Goal: Information Seeking & Learning: Check status

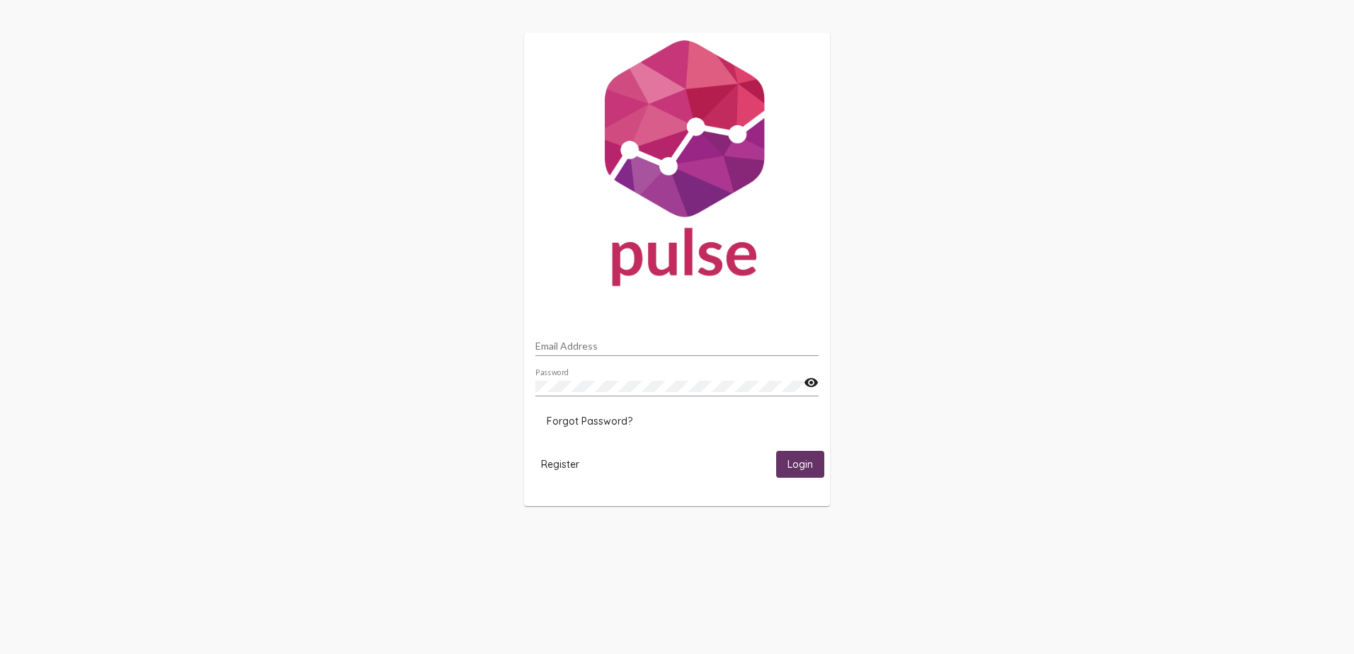
click at [624, 345] on input "Email Address" at bounding box center [676, 346] width 283 height 11
type input "[PERSON_NAME][EMAIL_ADDRESS][DOMAIN_NAME]"
click at [803, 470] on span "Login" at bounding box center [799, 465] width 25 height 13
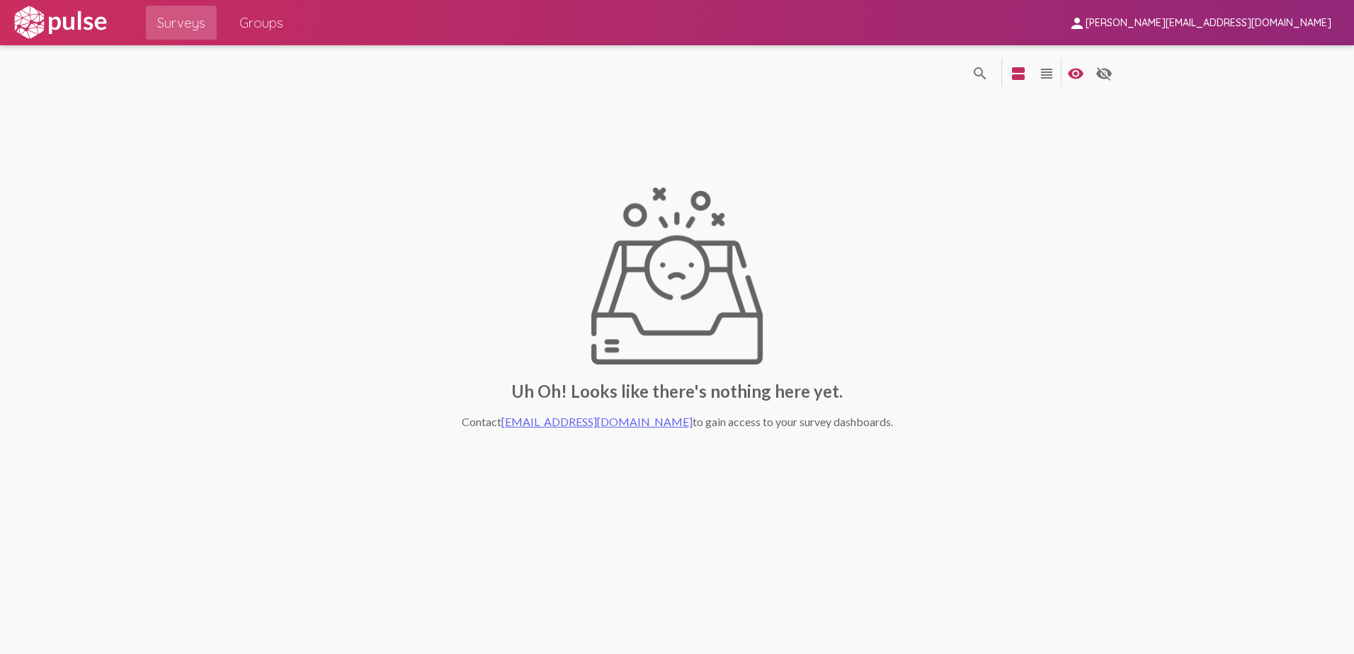
click at [184, 18] on span "Surveys" at bounding box center [181, 22] width 48 height 25
click at [277, 23] on span "Groups" at bounding box center [261, 22] width 44 height 25
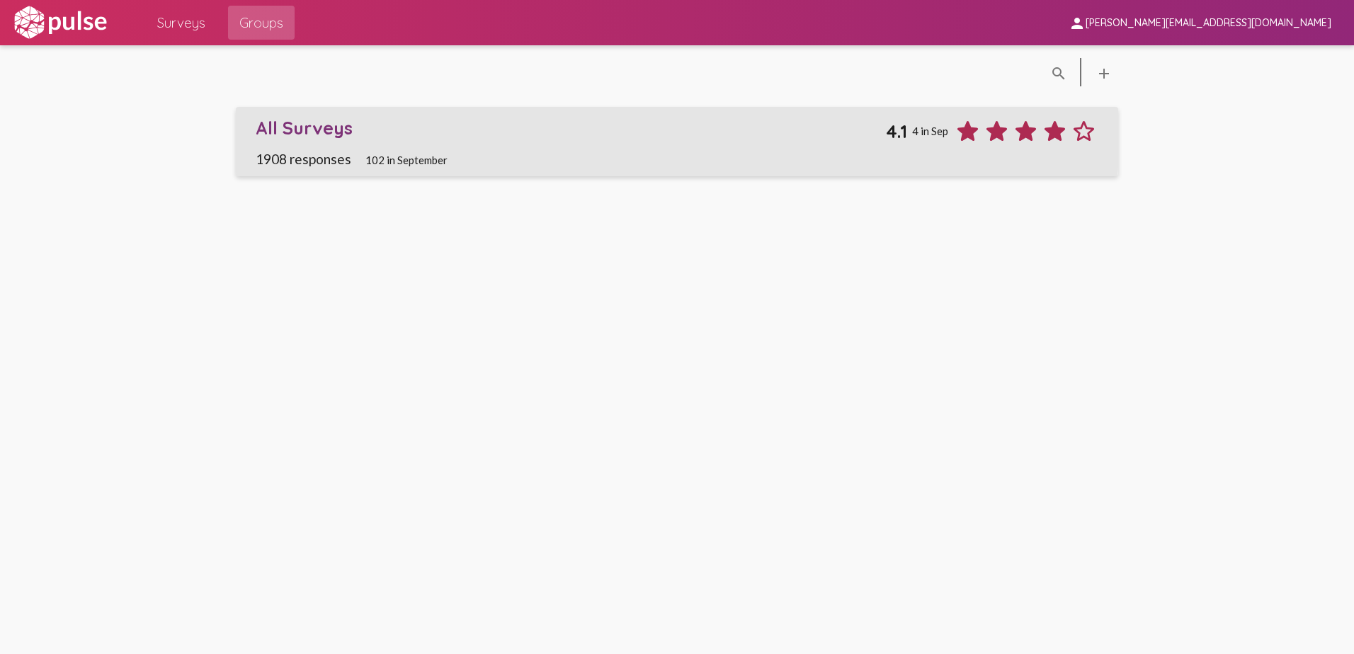
click at [302, 135] on div "All Surveys" at bounding box center [571, 128] width 631 height 22
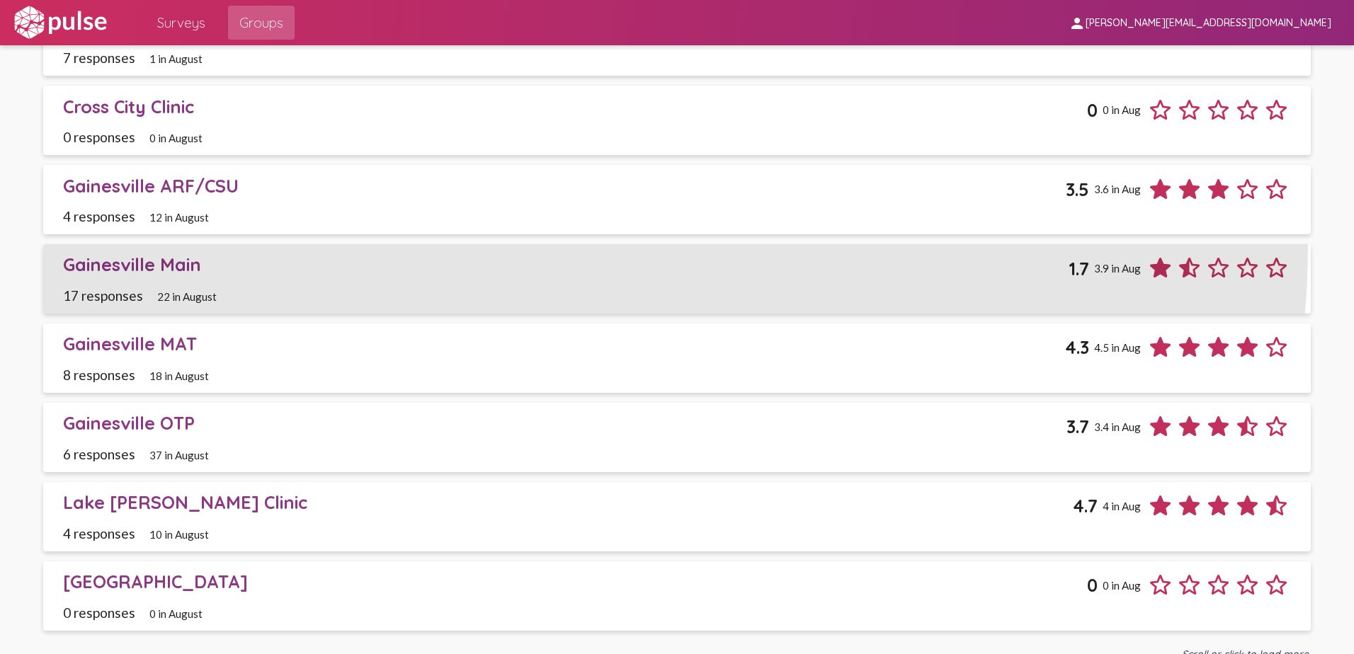
scroll to position [1841, 0]
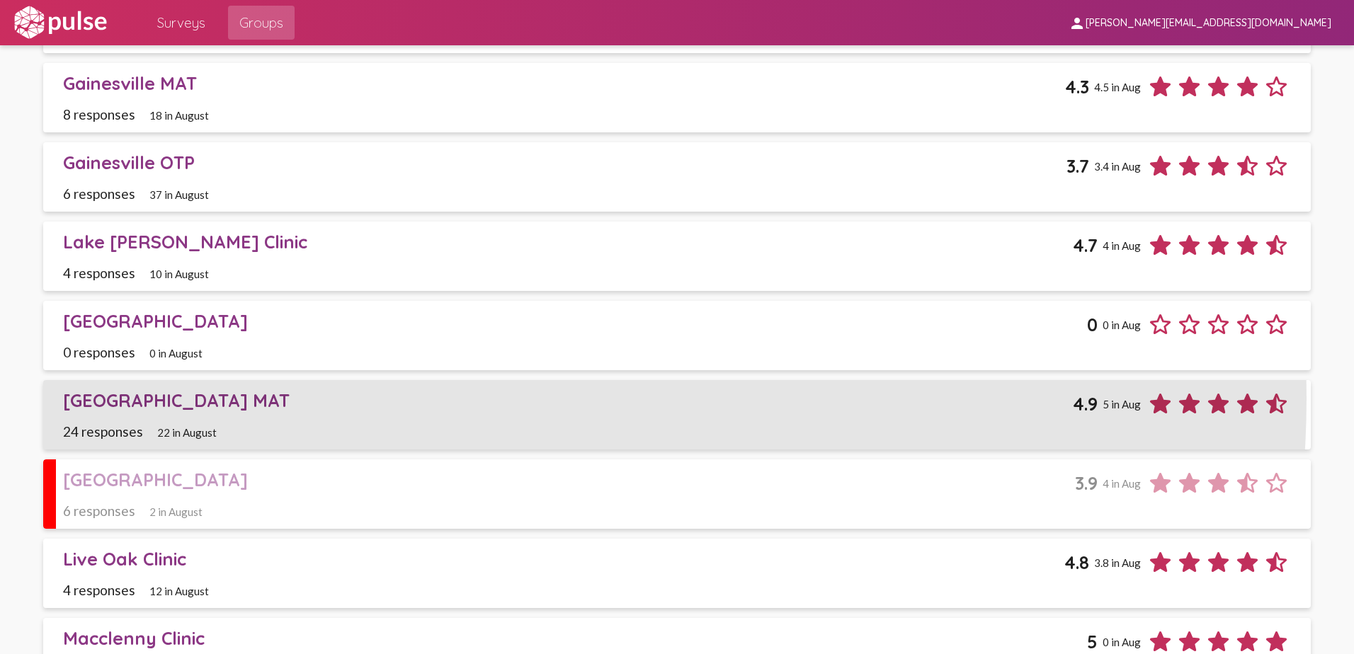
click at [477, 399] on div "[GEOGRAPHIC_DATA] MAT" at bounding box center [568, 400] width 1010 height 22
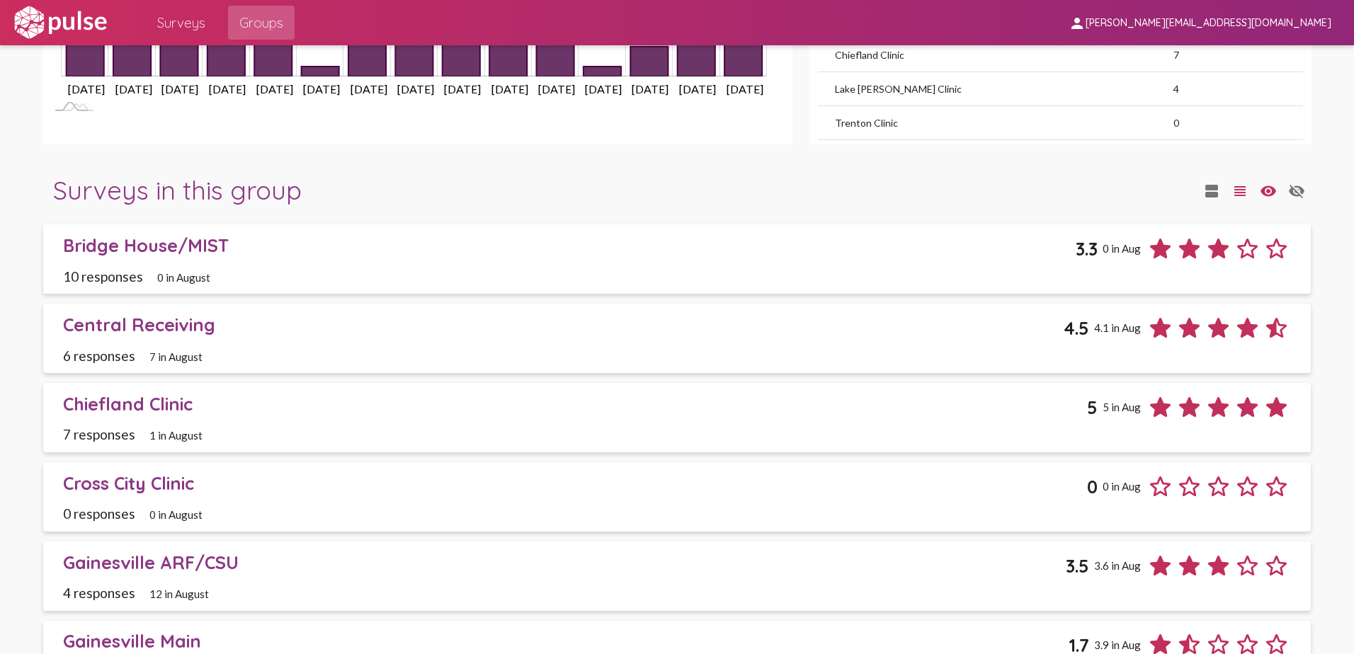
scroll to position [991, 0]
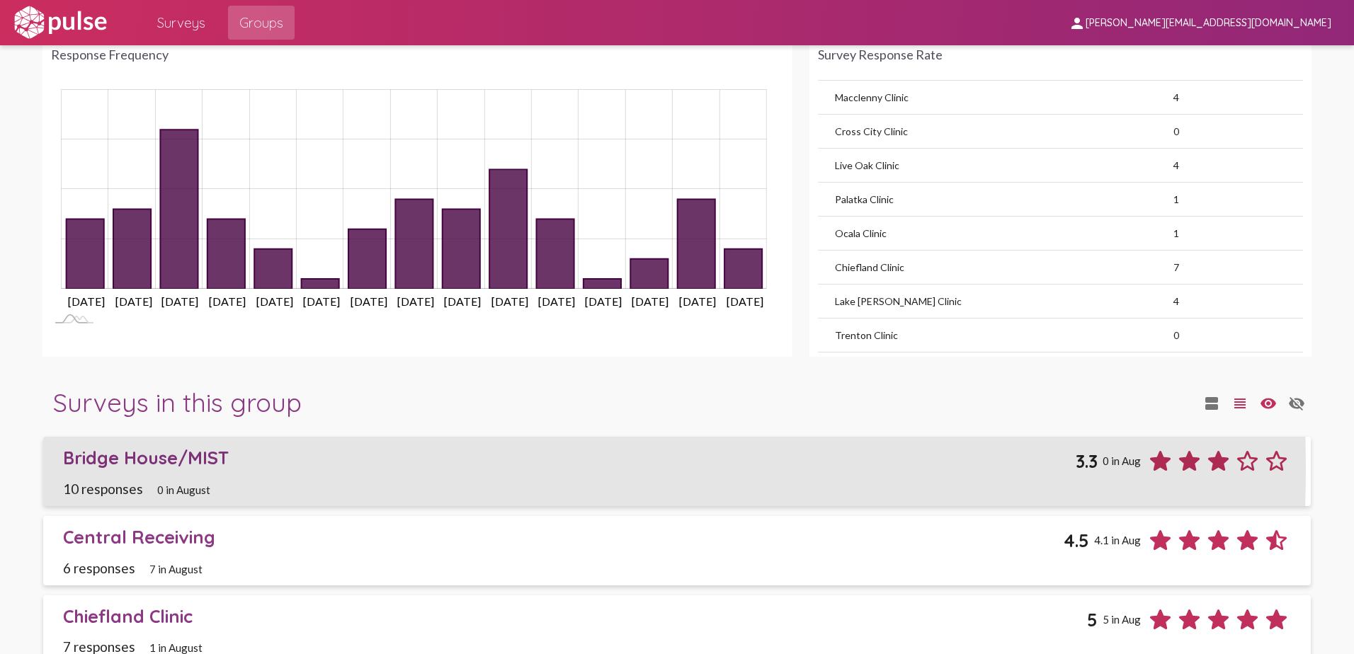
click at [103, 468] on div "Bridge House/MIST" at bounding box center [569, 458] width 1012 height 22
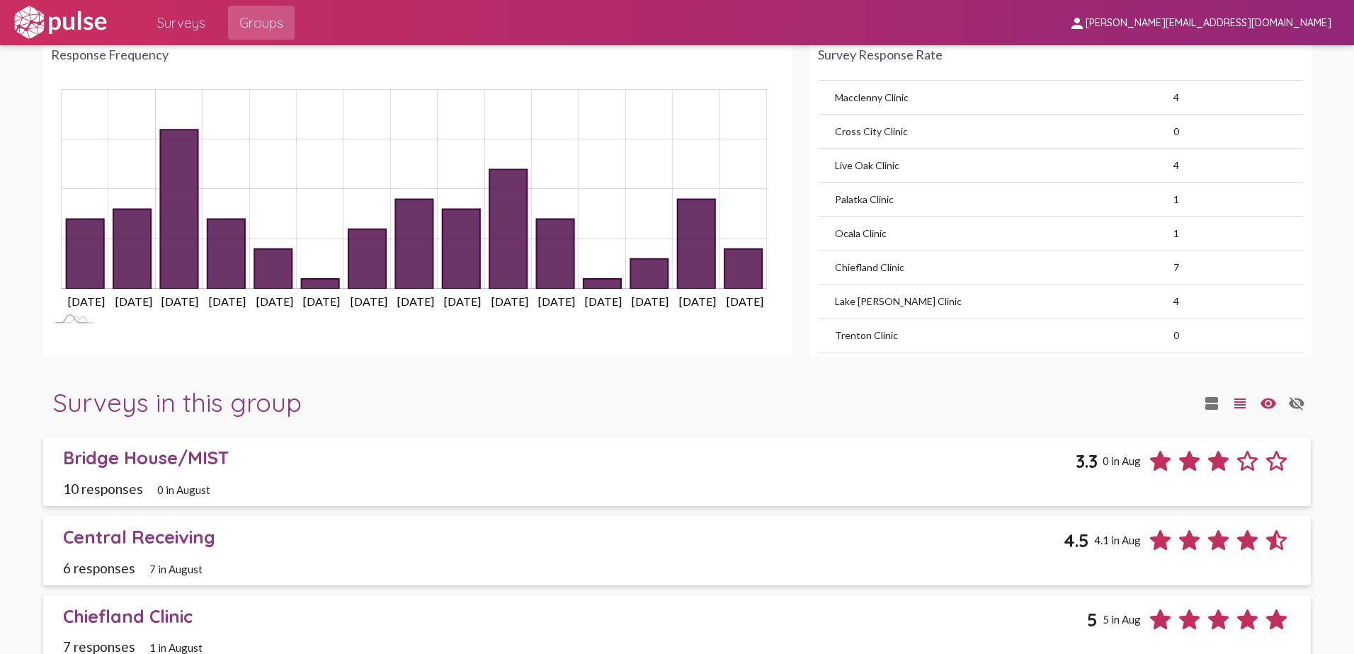
click at [330, 469] on div "Bridge House/MIST 3.3 0 in Aug" at bounding box center [677, 461] width 1228 height 29
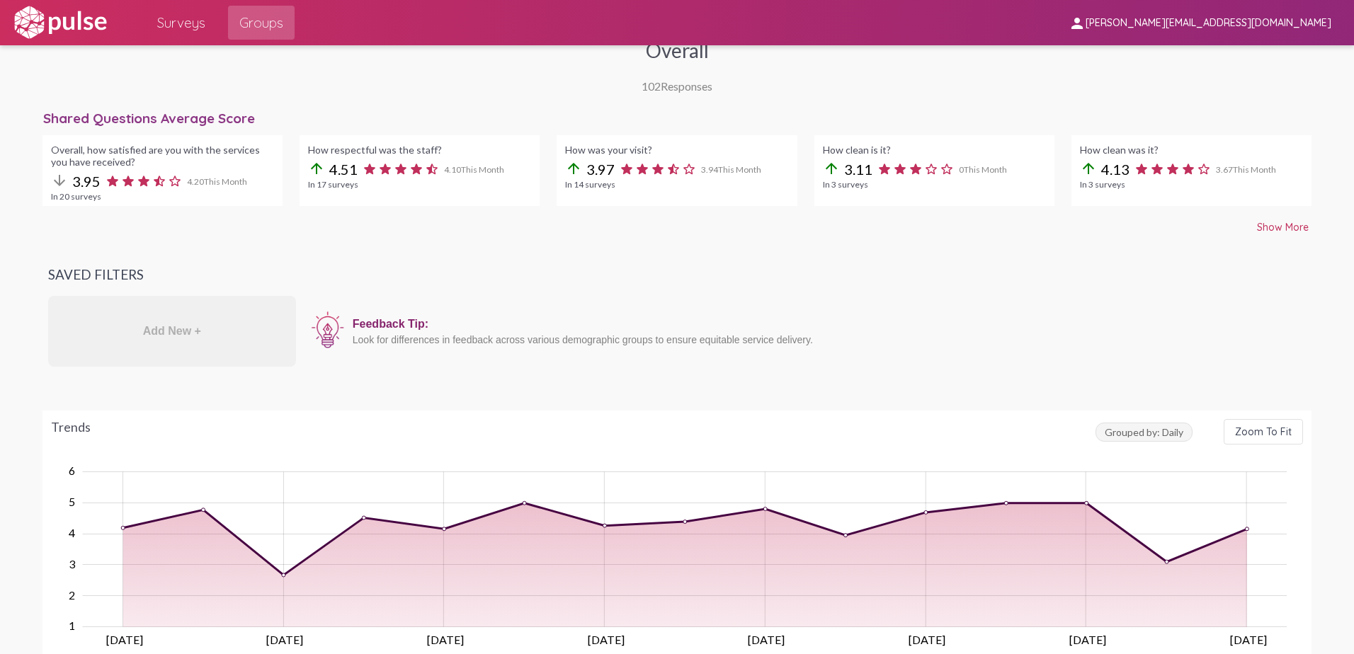
scroll to position [0, 0]
